Goal: Navigation & Orientation: Find specific page/section

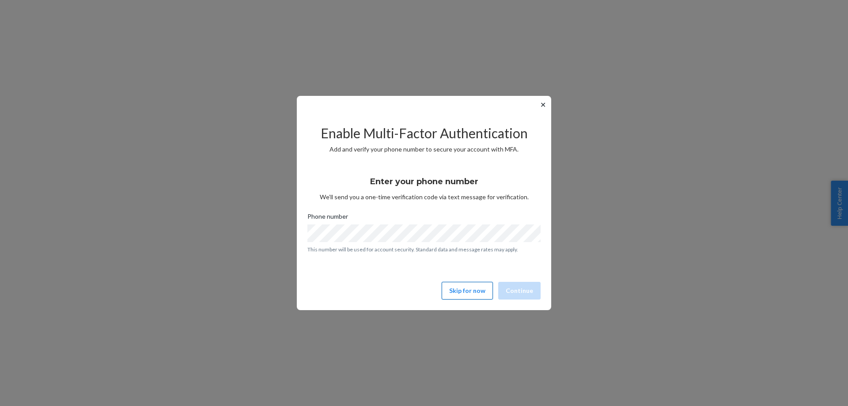
click at [467, 296] on button "Skip for now" at bounding box center [467, 291] width 51 height 18
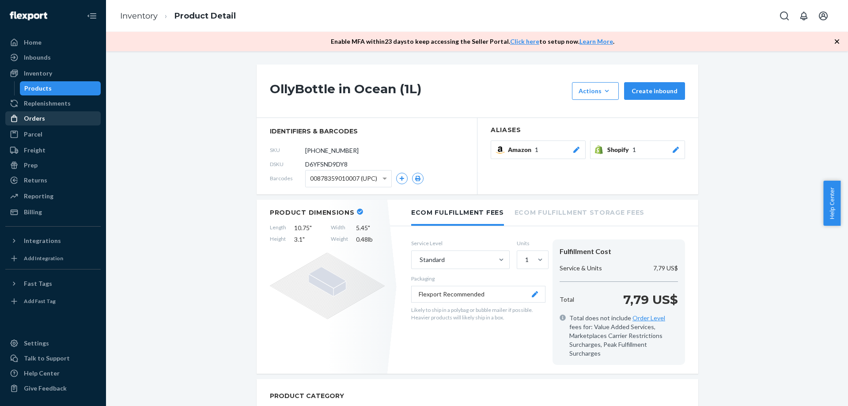
click at [54, 117] on div "Orders" at bounding box center [53, 118] width 94 height 12
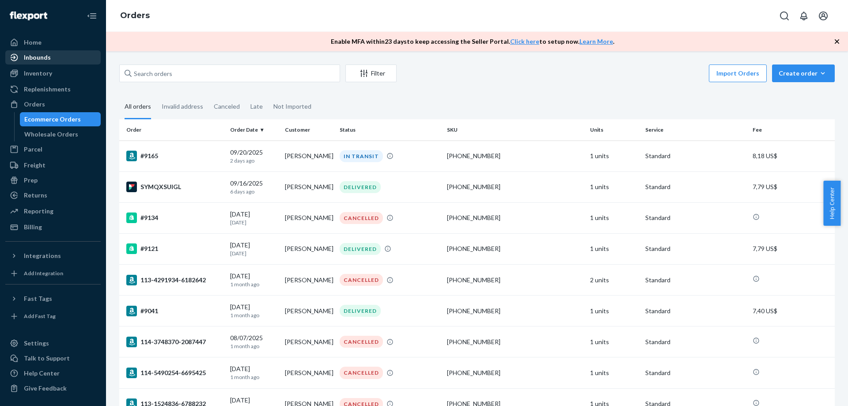
click at [44, 51] on link "Inbounds" at bounding box center [52, 57] width 95 height 14
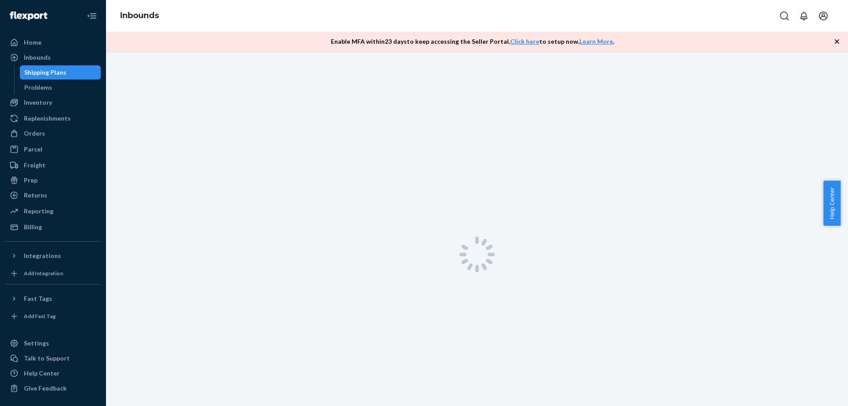
click at [47, 70] on div "Shipping Plans" at bounding box center [45, 72] width 42 height 9
click at [51, 99] on div "Inventory" at bounding box center [53, 102] width 94 height 12
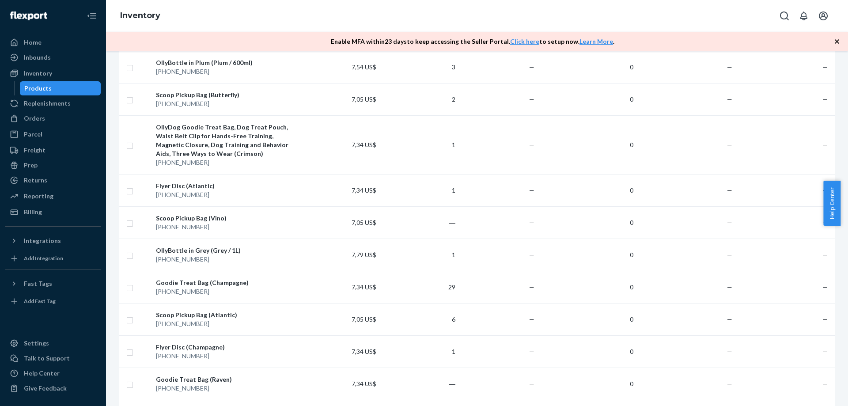
scroll to position [1943, 0]
